Goal: Information Seeking & Learning: Learn about a topic

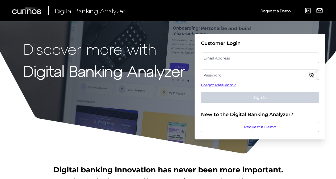
click at [233, 56] on label "Email Address" at bounding box center [259, 58] width 117 height 10
click at [233, 56] on input "email" at bounding box center [260, 58] width 118 height 11
click at [233, 56] on input "Email Address" at bounding box center [260, 58] width 118 height 11
type input "w"
click at [227, 61] on label "Email Address" at bounding box center [259, 58] width 117 height 10
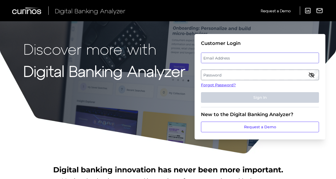
click at [227, 61] on input "email" at bounding box center [260, 58] width 118 height 11
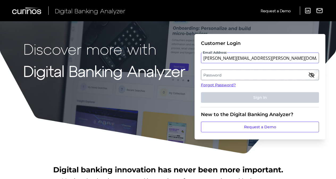
type input "[PERSON_NAME][EMAIL_ADDRESS][PERSON_NAME][DOMAIN_NAME]"
click at [220, 73] on label "Password" at bounding box center [259, 75] width 117 height 10
click at [212, 76] on label "Password" at bounding box center [259, 75] width 117 height 10
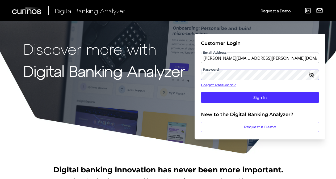
click at [201, 92] on button "Sign In" at bounding box center [260, 97] width 118 height 11
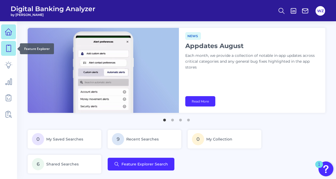
click at [11, 52] on icon at bounding box center [8, 48] width 7 height 7
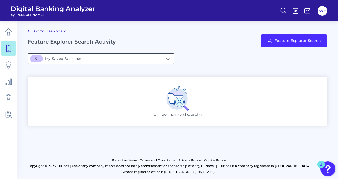
click at [96, 58] on input "[object Object]My Saved Searches" at bounding box center [101, 59] width 146 height 10
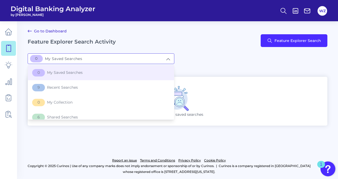
click at [96, 58] on input "[object Object]My Saved Searches" at bounding box center [101, 59] width 146 height 10
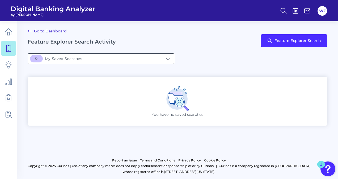
click at [96, 58] on input "[object Object]My Saved Searches" at bounding box center [101, 59] width 146 height 10
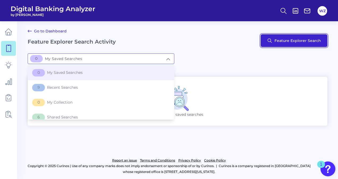
click at [290, 43] on button "Feature Explorer Search" at bounding box center [294, 40] width 67 height 13
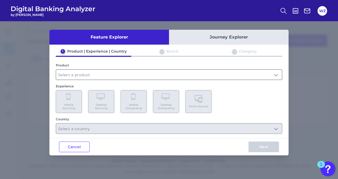
click at [176, 78] on input "text" at bounding box center [169, 75] width 226 height 10
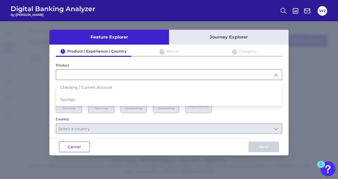
click at [170, 77] on input "text" at bounding box center [169, 75] width 226 height 10
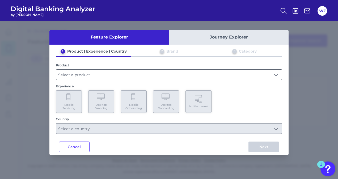
click at [165, 78] on input "text" at bounding box center [169, 75] width 226 height 10
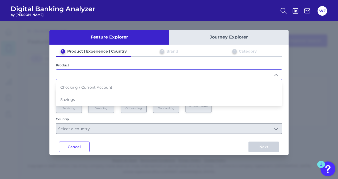
click at [214, 37] on button "Journey Explorer" at bounding box center [229, 37] width 120 height 15
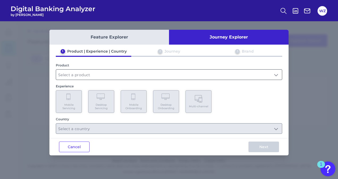
click at [143, 79] on input "text" at bounding box center [169, 75] width 226 height 10
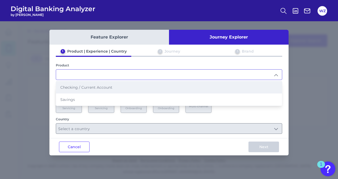
click at [120, 89] on li "Checking / Current Account" at bounding box center [169, 87] width 226 height 12
type input "Checking / Current Account"
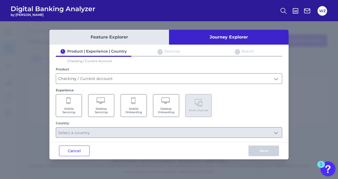
click at [100, 104] on icon at bounding box center [101, 101] width 9 height 7
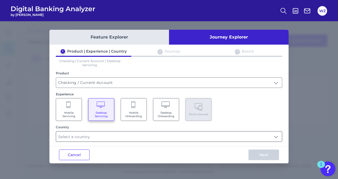
click at [142, 133] on input "text" at bounding box center [169, 137] width 226 height 10
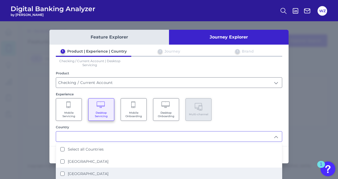
click at [87, 173] on label "[GEOGRAPHIC_DATA]" at bounding box center [88, 174] width 41 height 5
type input "[GEOGRAPHIC_DATA]"
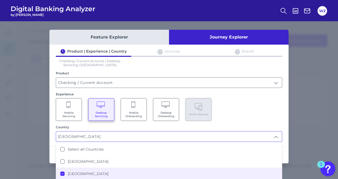
click at [262, 112] on div "Mobile Servicing Desktop Servicing Mobile Onboarding Desktop Onboarding Multi-c…" at bounding box center [169, 109] width 227 height 23
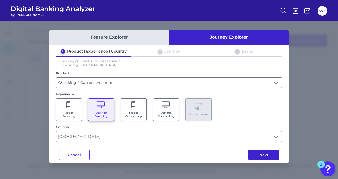
click at [266, 156] on button "Next" at bounding box center [264, 155] width 31 height 11
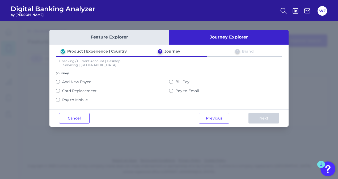
click at [172, 81] on button "Bill Pay" at bounding box center [171, 82] width 4 height 4
click at [260, 119] on button "Next" at bounding box center [264, 118] width 31 height 11
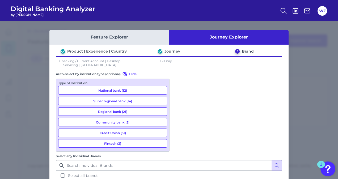
click at [140, 90] on button "National bank (12)" at bounding box center [112, 90] width 109 height 9
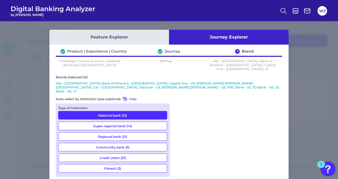
click at [122, 164] on button "Fintech (3)" at bounding box center [112, 168] width 109 height 9
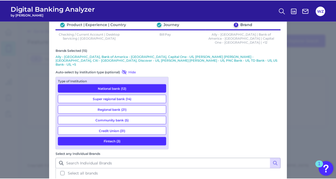
scroll to position [30, 0]
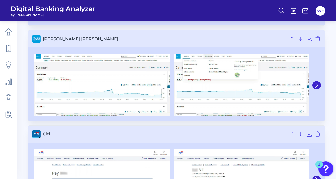
scroll to position [354, 0]
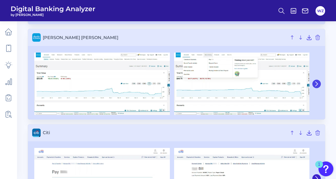
click at [317, 84] on icon at bounding box center [317, 84] width 2 height 4
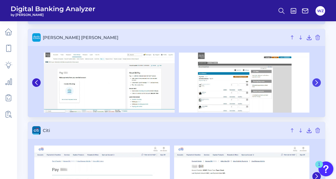
click at [317, 84] on icon at bounding box center [316, 82] width 5 height 5
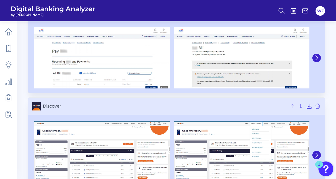
scroll to position [511, 0]
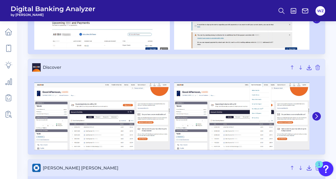
click at [177, 166] on span "[PERSON_NAME] [PERSON_NAME]" at bounding box center [165, 168] width 244 height 5
